Goal: Task Accomplishment & Management: Use online tool/utility

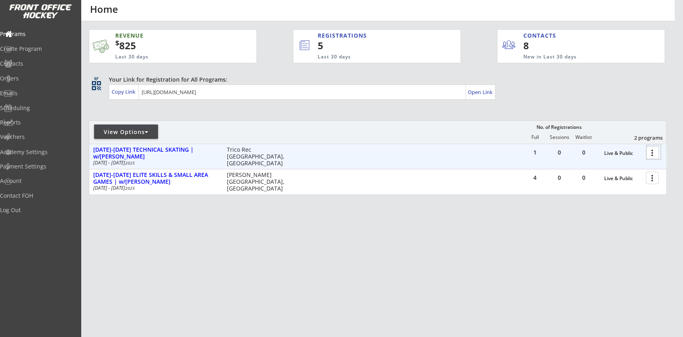
click at [649, 153] on div at bounding box center [653, 152] width 14 height 14
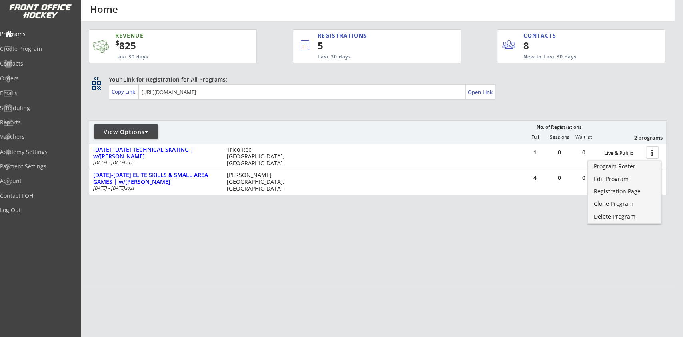
click at [544, 82] on div "Your Link for Registration for All Programs:" at bounding box center [375, 80] width 533 height 8
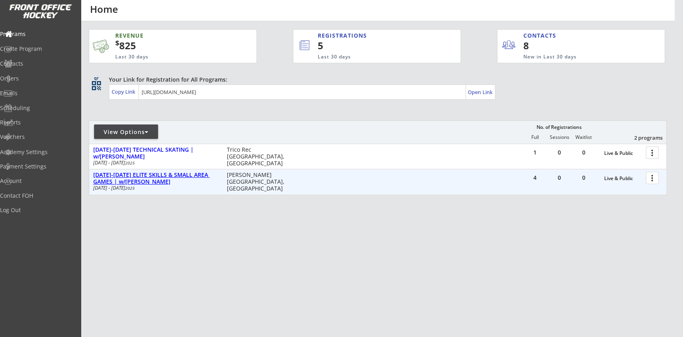
click at [181, 179] on div "[DATE]-[DATE] ELITE SKILLS & SMALL AREA GAMES | w/[PERSON_NAME]" at bounding box center [155, 179] width 125 height 14
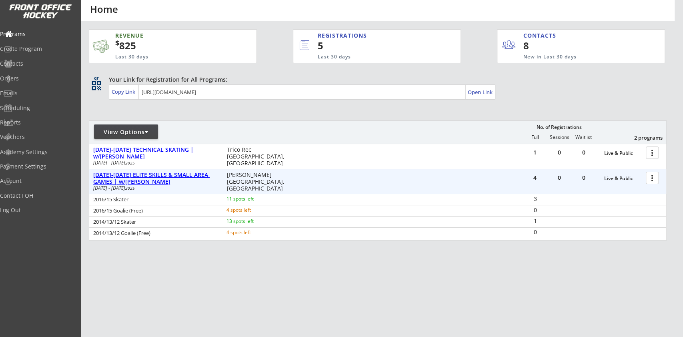
click at [194, 175] on div "[DATE]-[DATE] ELITE SKILLS & SMALL AREA GAMES | w/[PERSON_NAME]" at bounding box center [155, 179] width 125 height 14
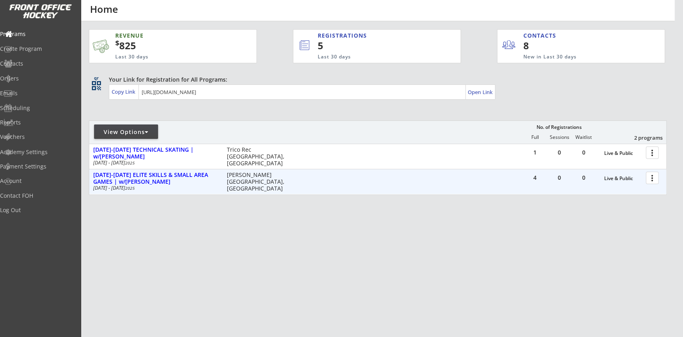
click at [650, 181] on div at bounding box center [653, 177] width 14 height 14
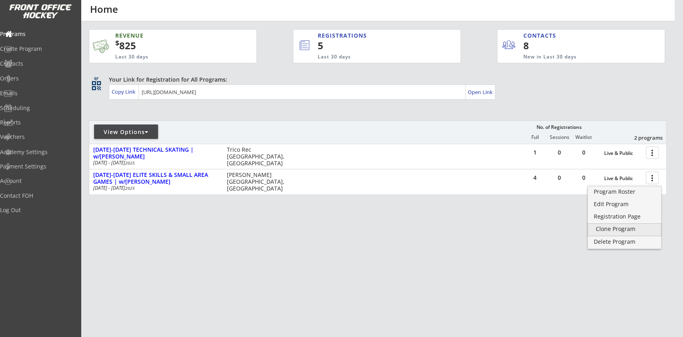
click at [618, 227] on div "Clone Program" at bounding box center [624, 229] width 57 height 6
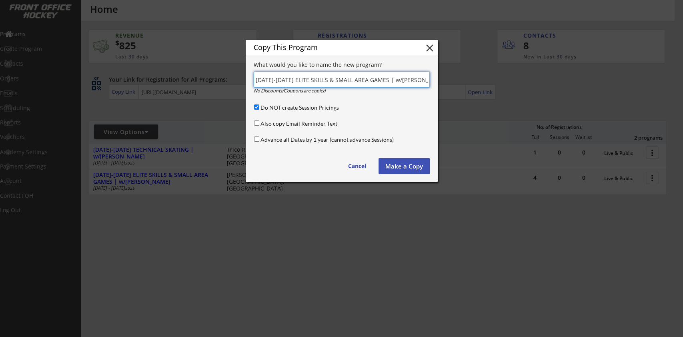
scroll to position [0, 20]
click at [365, 78] on input "input" at bounding box center [342, 80] width 176 height 16
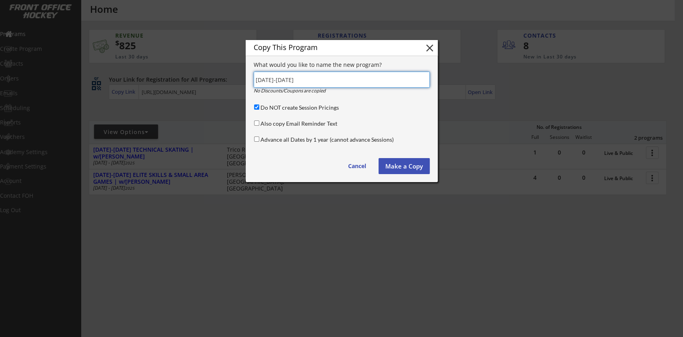
type input "MAR 22-25"
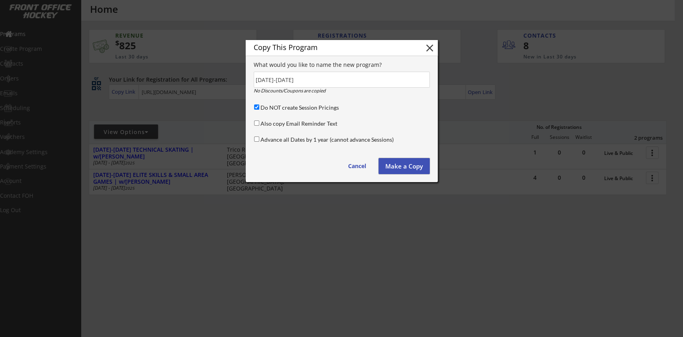
click at [418, 164] on button "Make a Copy" at bounding box center [403, 166] width 51 height 16
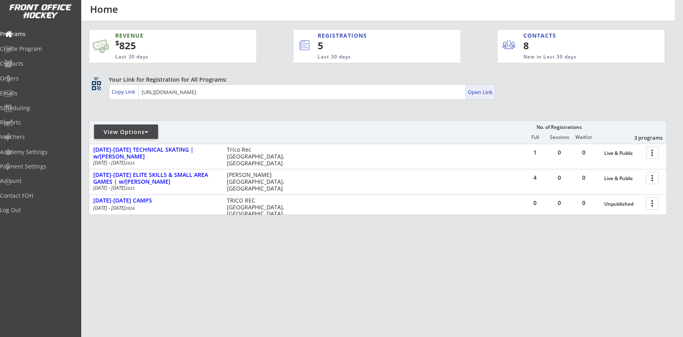
click at [484, 89] on div "Open Link" at bounding box center [480, 92] width 25 height 7
click at [482, 127] on div "View Options No. of Registrations Full Sessions Waitlist 3 programs" at bounding box center [378, 131] width 578 height 23
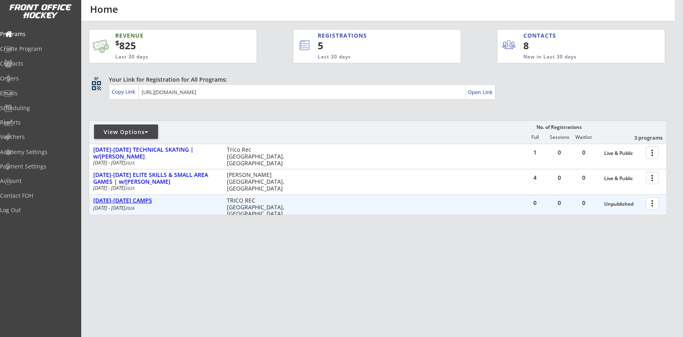
click at [137, 203] on div "[DATE]-[DATE] CAMPS" at bounding box center [155, 200] width 125 height 7
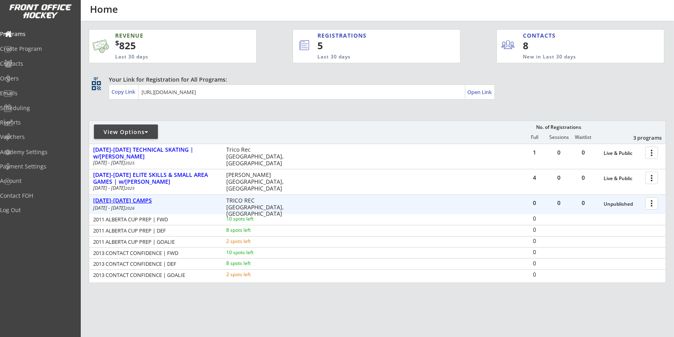
click at [132, 200] on div "[DATE]-[DATE] CAMPS" at bounding box center [155, 200] width 125 height 7
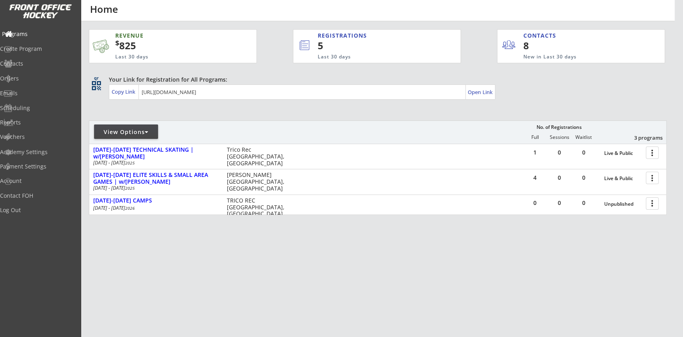
click at [38, 34] on div "Programs" at bounding box center [38, 34] width 72 height 6
click at [37, 32] on div "Programs" at bounding box center [38, 34] width 72 height 6
click at [28, 212] on div "Log Out" at bounding box center [38, 210] width 72 height 6
